Goal: Task Accomplishment & Management: Use online tool/utility

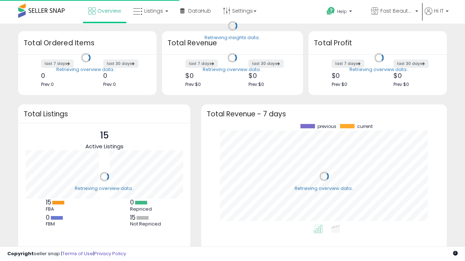
scroll to position [101, 231]
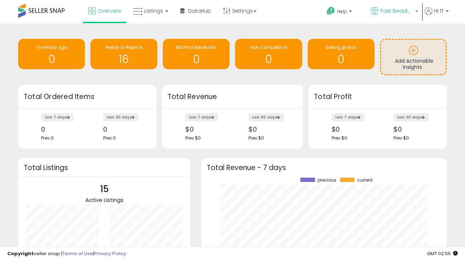
click at [394, 12] on span "Fast Beauty ([GEOGRAPHIC_DATA])" at bounding box center [396, 10] width 33 height 7
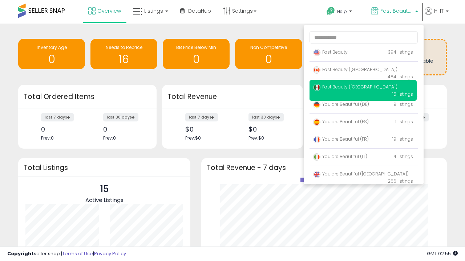
click at [363, 175] on span "You are Beautiful ([GEOGRAPHIC_DATA])" at bounding box center [360, 174] width 95 height 6
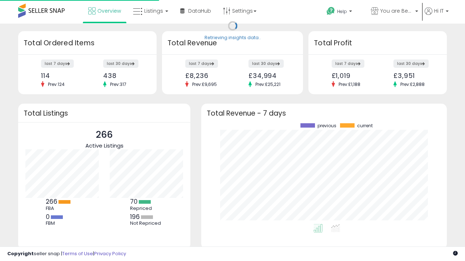
scroll to position [101, 231]
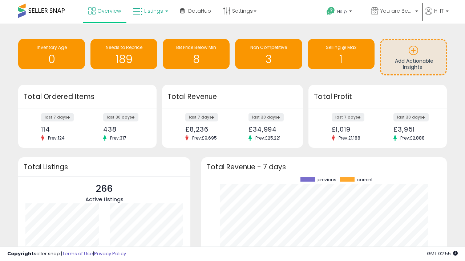
click at [150, 11] on span "Listings" at bounding box center [153, 10] width 19 height 7
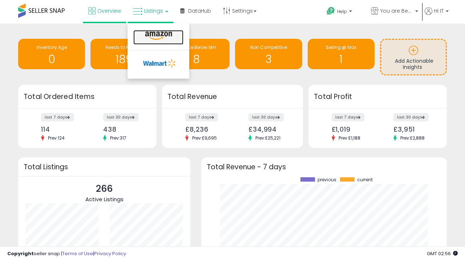
click at [158, 36] on icon at bounding box center [159, 35] width 32 height 9
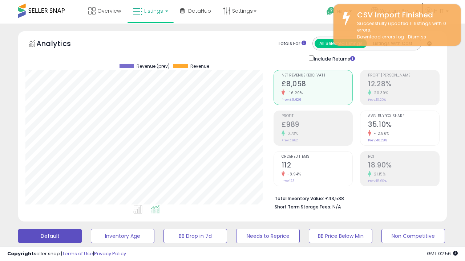
scroll to position [149, 248]
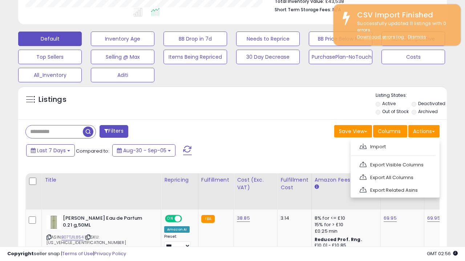
click at [363, 146] on span at bounding box center [362, 146] width 7 height 5
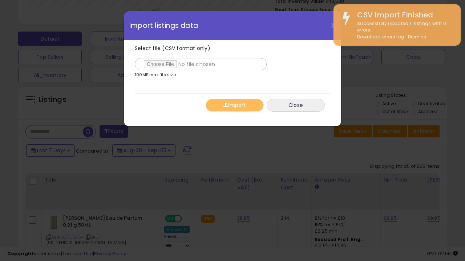
type input "**********"
click at [234, 105] on button "Import" at bounding box center [234, 105] width 58 height 13
